Goal: Register for event/course

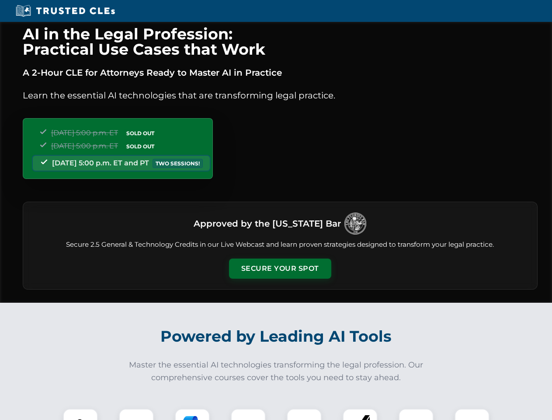
click at [280, 268] on button "Secure Your Spot" at bounding box center [280, 268] width 102 height 20
click at [80, 414] on img at bounding box center [80, 425] width 25 height 25
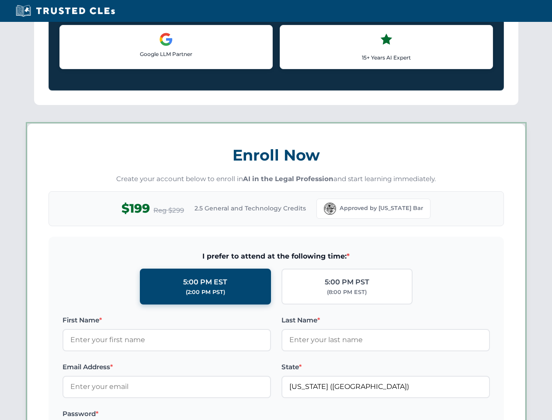
click at [192, 414] on label "Password *" at bounding box center [167, 413] width 209 height 10
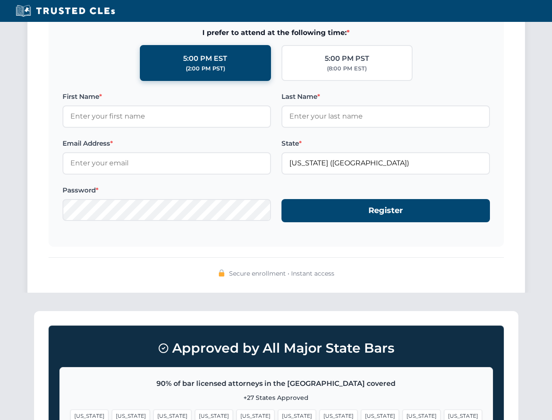
click at [403, 414] on span "[US_STATE]" at bounding box center [422, 415] width 38 height 13
